Goal: Task Accomplishment & Management: Complete application form

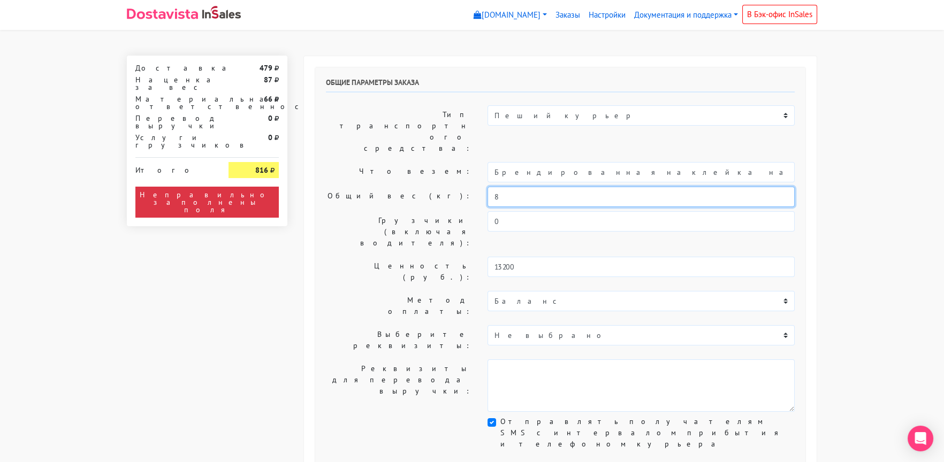
drag, startPoint x: 483, startPoint y: 166, endPoint x: 458, endPoint y: 166, distance: 25.2
click at [458, 187] on div "Общий вес (кг): 8" at bounding box center [560, 197] width 485 height 20
type input "3"
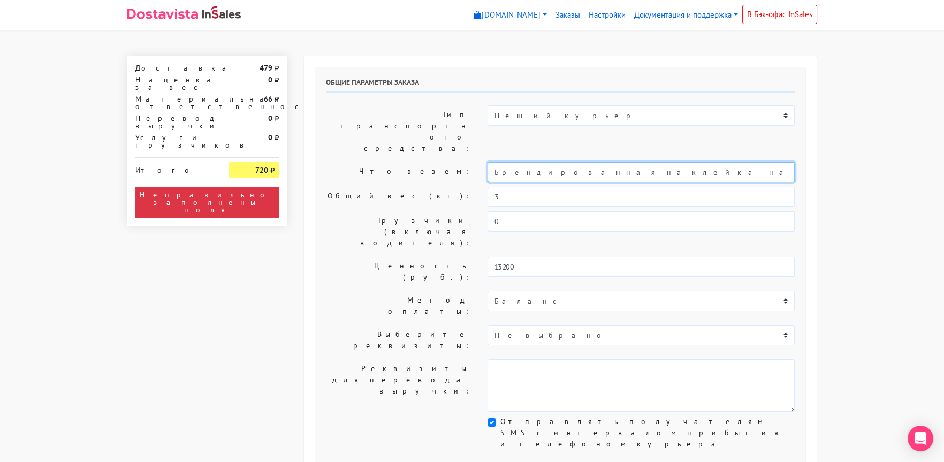
drag, startPoint x: 629, startPoint y: 139, endPoint x: 426, endPoint y: 141, distance: 202.8
click at [426, 162] on div "Что везем: Брендированная наклейка на упаковку печенья с предсказанием" at bounding box center [560, 172] width 485 height 20
click at [620, 162] on input "Печенья с предсказанием" at bounding box center [641, 172] width 307 height 20
type input "Печенья с предсказанием"
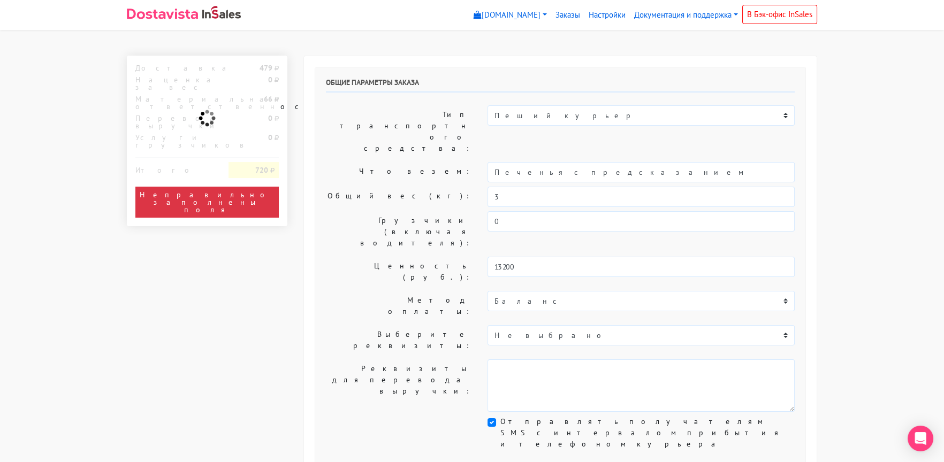
click at [359, 162] on label "Что везем:" at bounding box center [399, 172] width 162 height 20
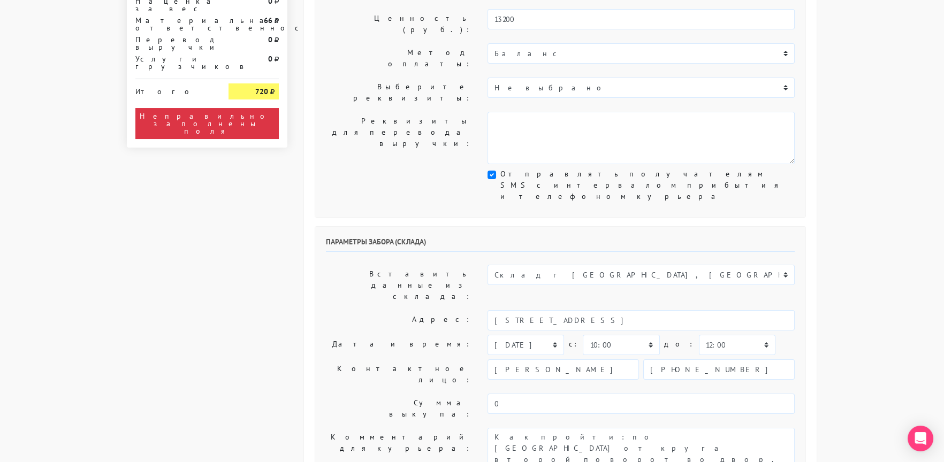
scroll to position [267, 0]
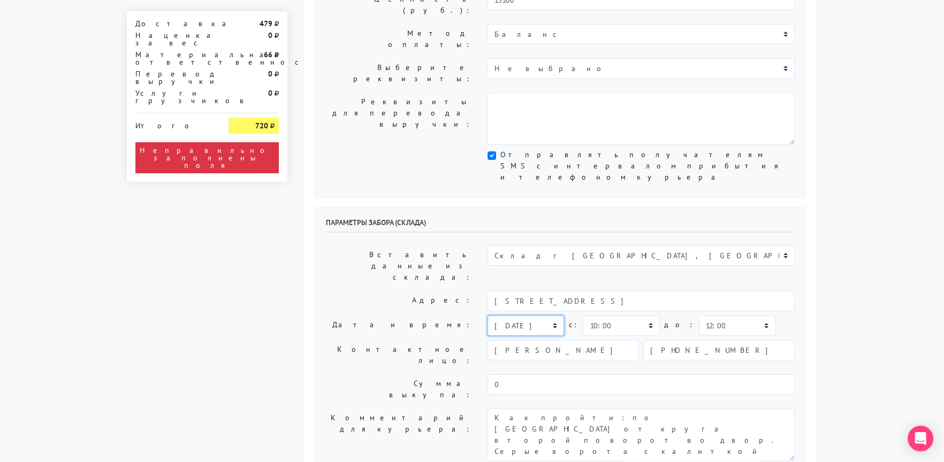
click at [506, 316] on select "[DATE] [DATE] [DATE] [DATE] [DATE] [DATE] [DATE] [DATE] [DATE]" at bounding box center [526, 326] width 77 height 20
select select "[DATE]"
click at [488, 316] on select "[DATE] [DATE] [DATE] [DATE] [DATE] [DATE] [DATE] [DATE] [DATE]" at bounding box center [526, 326] width 77 height 20
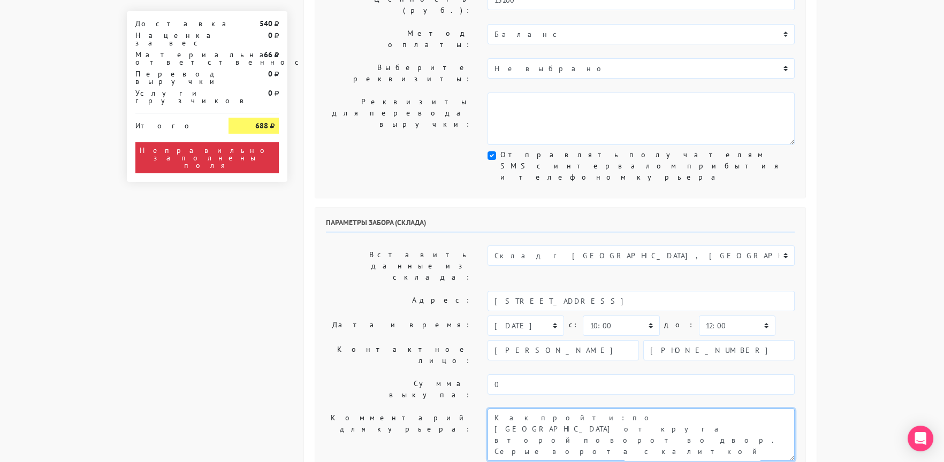
drag, startPoint x: 493, startPoint y: 274, endPoint x: 482, endPoint y: 278, distance: 11.8
click at [488, 409] on textarea "Как пройти: по [GEOGRAPHIC_DATA] от круга второй поворот во двор. Серые ворота …" at bounding box center [641, 435] width 307 height 52
type textarea "Заказ 29748. Как пройти: по [GEOGRAPHIC_DATA] от круга второй поворот во двор. …"
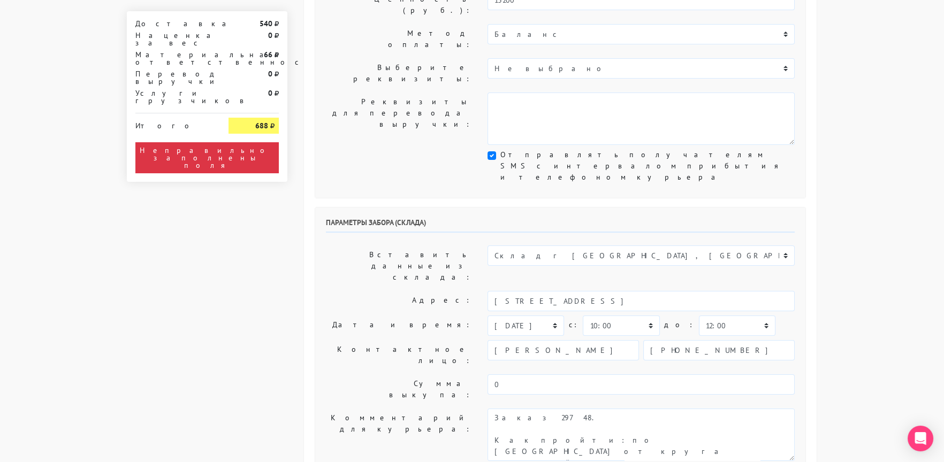
click at [367, 291] on label "Адрес:" at bounding box center [399, 301] width 162 height 20
click at [377, 291] on label "Адрес:" at bounding box center [399, 301] width 162 height 20
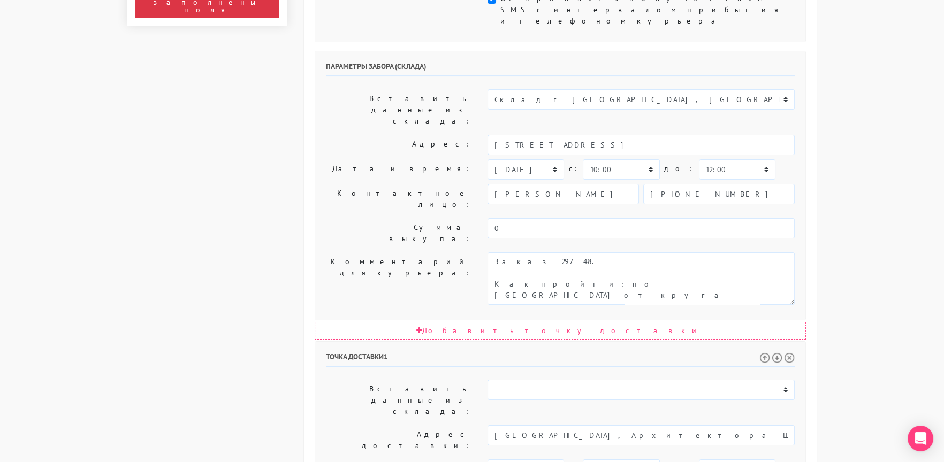
scroll to position [428, 0]
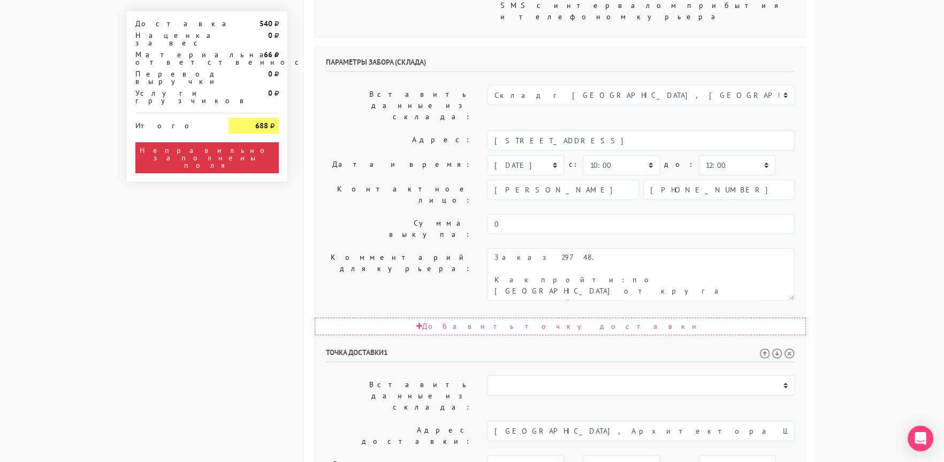
drag, startPoint x: 657, startPoint y: 314, endPoint x: 653, endPoint y: 319, distance: 6.5
type input "[PHONE_NUMBER]"
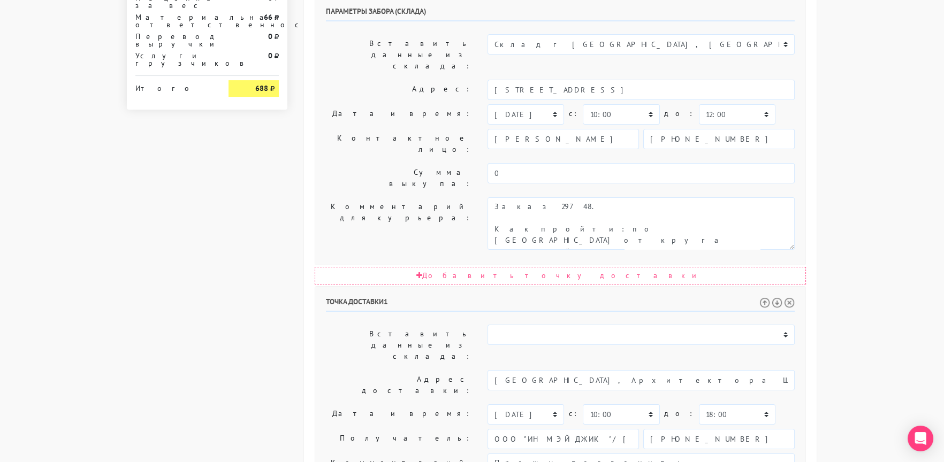
scroll to position [481, 0]
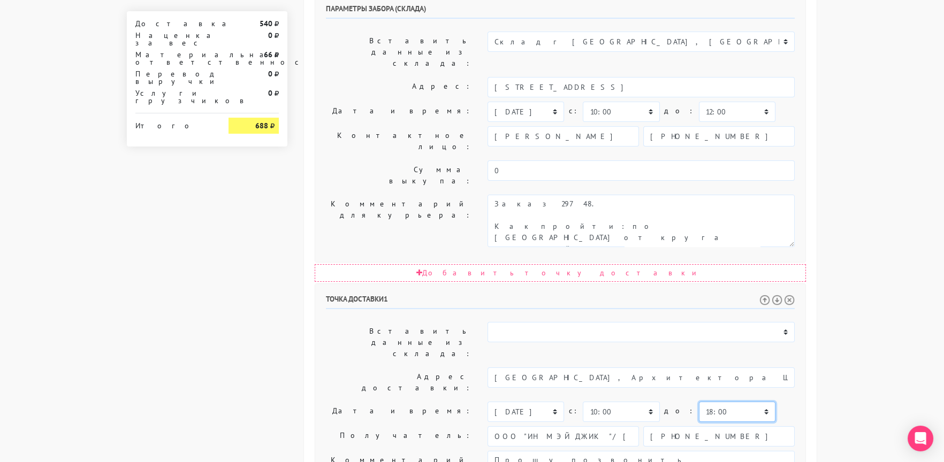
click at [699, 402] on select "00:00 00:30 01:00 01:30 02:00 02:30 03:00 03:30 04:00 04:30 05:00 05:30 06:00 0…" at bounding box center [737, 412] width 77 height 20
select select "17:30"
click at [699, 402] on select "00:00 00:30 01:00 01:30 02:00 02:30 03:00 03:30 04:00 04:30 05:00 05:30 06:00 0…" at bounding box center [737, 412] width 77 height 20
drag, startPoint x: 650, startPoint y: 283, endPoint x: 689, endPoint y: 323, distance: 55.6
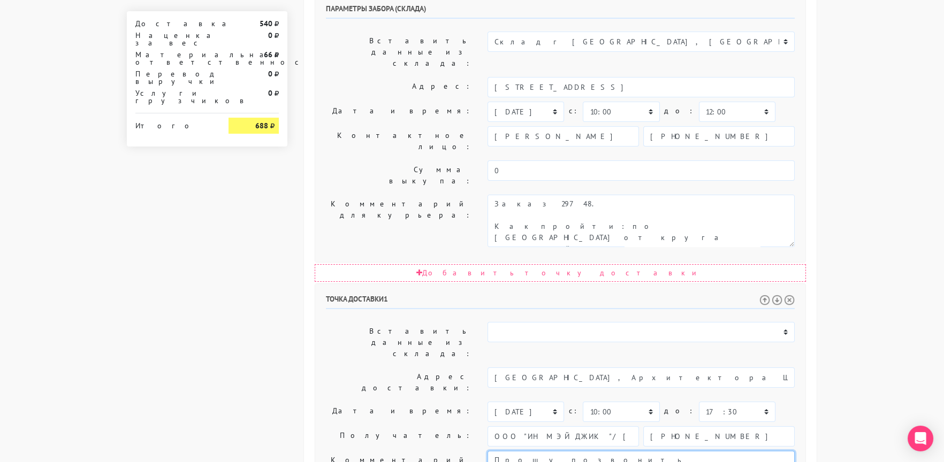
type textarea "Прошу позвонить получателю перед выездом. До 18.00."
click at [329, 427] on label "Получатель:" at bounding box center [399, 437] width 162 height 20
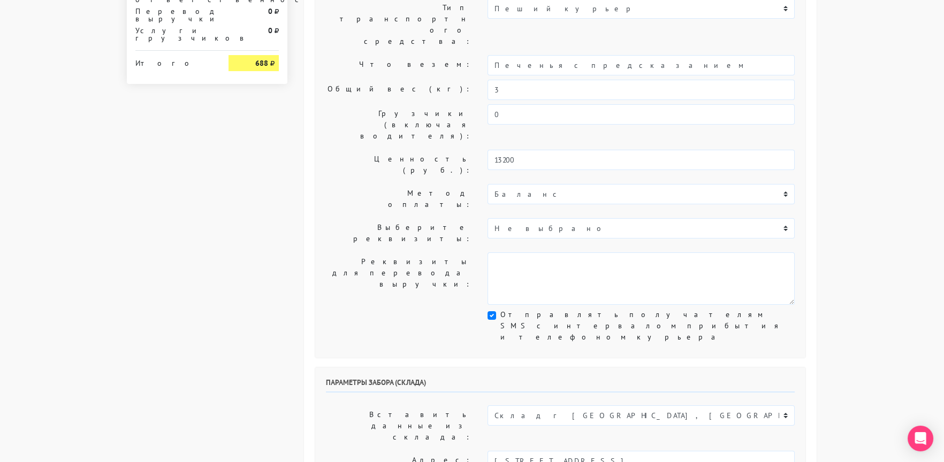
scroll to position [214, 0]
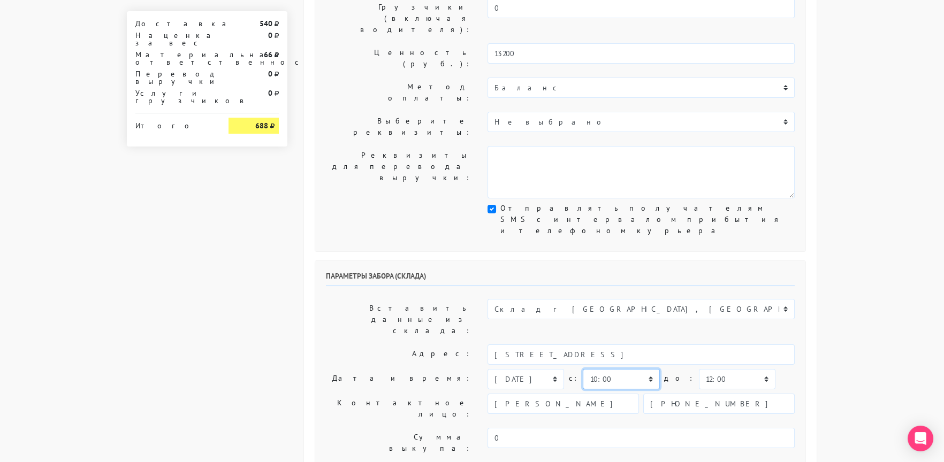
click at [607, 369] on select "00:00 00:30 01:00 01:30 02:00 02:30 03:00 03:30 04:00 04:30 05:00 05:30 06:00 0…" at bounding box center [621, 379] width 77 height 20
click at [699, 369] on select "00:00 00:30 01:00 01:30 02:00 02:30 03:00 03:30 04:00 04:30 05:00 05:30 06:00 0…" at bounding box center [737, 379] width 77 height 20
select select "14:00"
click at [354, 394] on label "Контактное лицо:" at bounding box center [399, 409] width 162 height 30
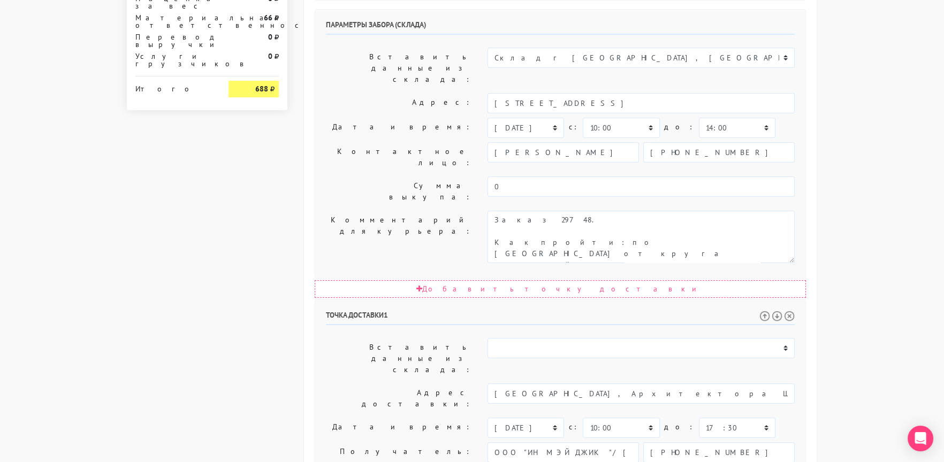
scroll to position [481, 0]
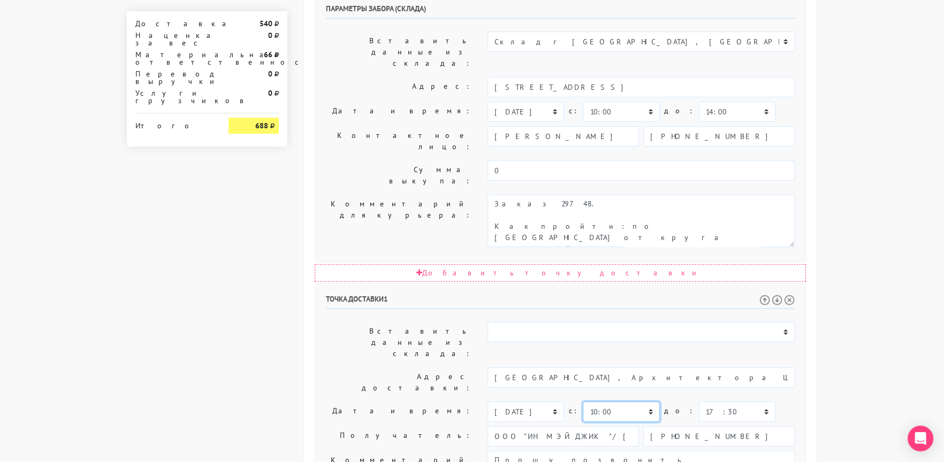
click at [592, 402] on select "00:00 00:30 01:00 01:30 02:00 02:30 03:00 03:30 04:00 04:30 05:00 05:30 06:00 0…" at bounding box center [621, 412] width 77 height 20
select select "12:00"
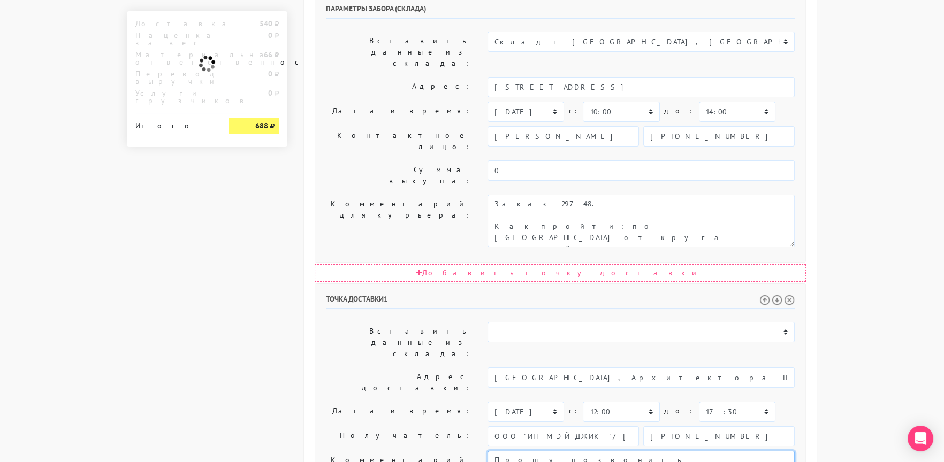
drag, startPoint x: 702, startPoint y: 285, endPoint x: 697, endPoint y: 287, distance: 6.0
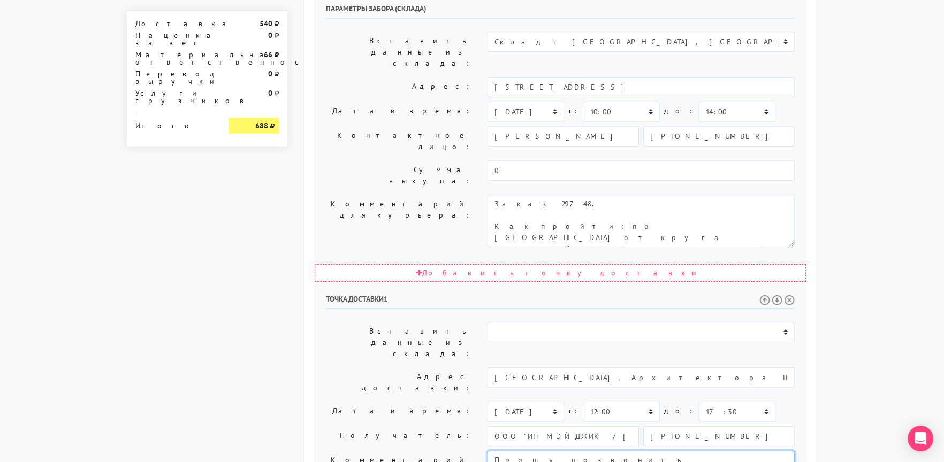
type textarea "Прошу позвонить получателю перед выездом. Доставить с 12 до 18.00."
click at [851, 273] on body "[DOMAIN_NAME] [DOMAIN_NAME] Выйти Заказы Настройки 0" at bounding box center [472, 118] width 944 height 1198
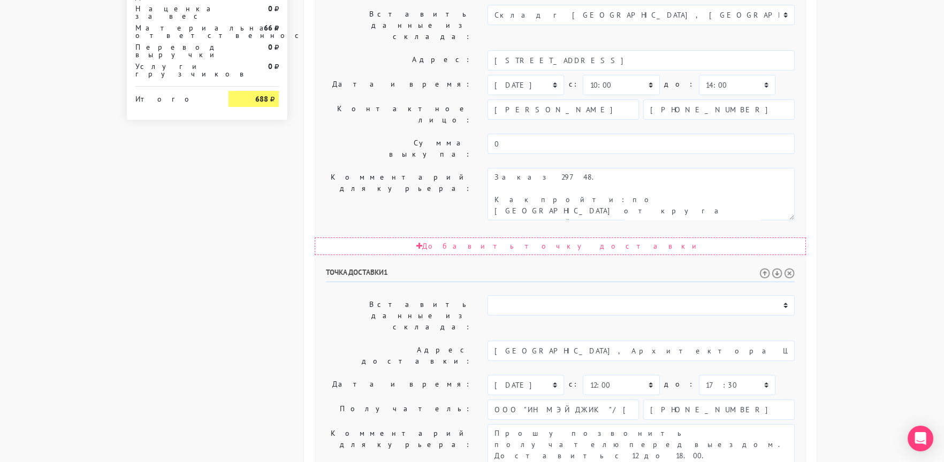
scroll to position [523, 0]
